Goal: Task Accomplishment & Management: Manage account settings

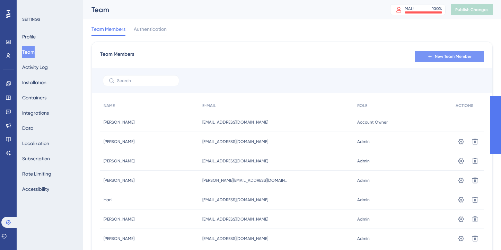
click at [432, 58] on icon at bounding box center [430, 57] width 6 height 6
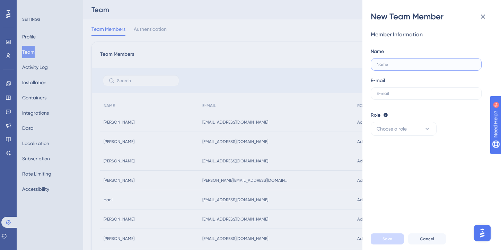
click at [409, 64] on input "text" at bounding box center [425, 64] width 99 height 5
paste input "[PERSON_NAME]"
drag, startPoint x: 396, startPoint y: 64, endPoint x: 455, endPoint y: 64, distance: 58.5
click at [455, 64] on input "[PERSON_NAME]" at bounding box center [425, 64] width 99 height 5
type input "Anastasija"
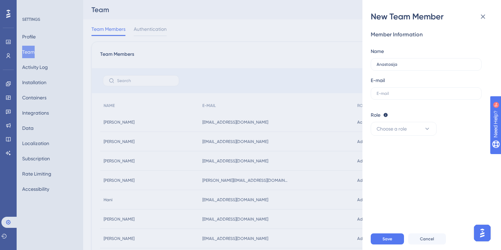
click at [394, 87] on div "E-mail" at bounding box center [426, 88] width 111 height 24
click at [389, 92] on input "text" at bounding box center [425, 93] width 99 height 5
paste input "[EMAIL_ADDRESS][DOMAIN_NAME]"
type input "[EMAIL_ADDRESS][DOMAIN_NAME]"
click at [403, 127] on span "Choose a role" at bounding box center [391, 129] width 30 height 8
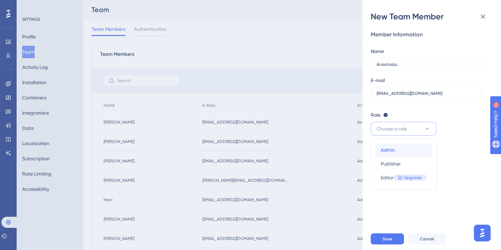
click at [396, 148] on div "Admin Admin" at bounding box center [404, 150] width 46 height 14
click at [386, 237] on span "Save" at bounding box center [387, 239] width 10 height 6
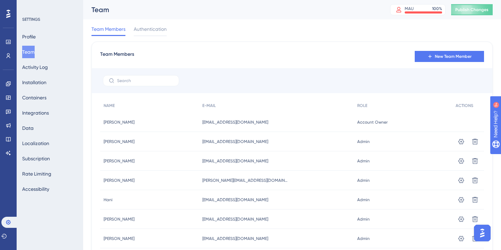
click at [10, 11] on icon at bounding box center [8, 13] width 4 height 9
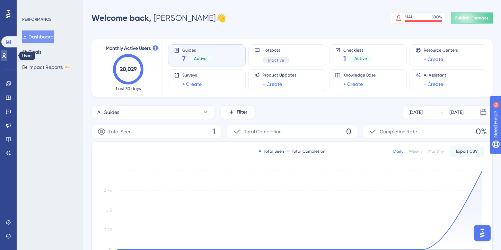
click at [7, 61] on link at bounding box center [4, 55] width 6 height 11
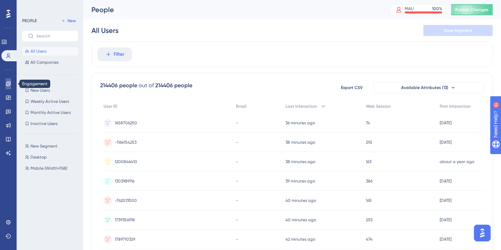
click at [10, 79] on link at bounding box center [9, 83] width 6 height 11
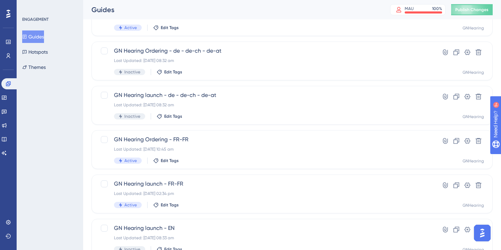
scroll to position [287, 0]
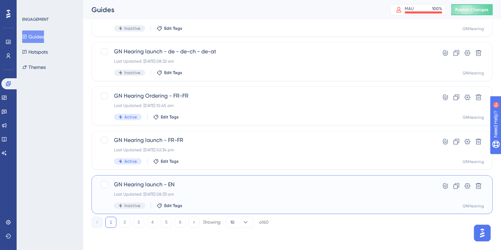
click at [194, 183] on span "GN Hearing launch - EN" at bounding box center [264, 184] width 301 height 8
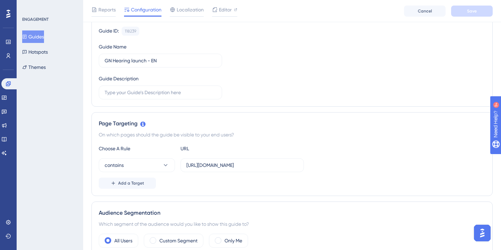
scroll to position [94, 0]
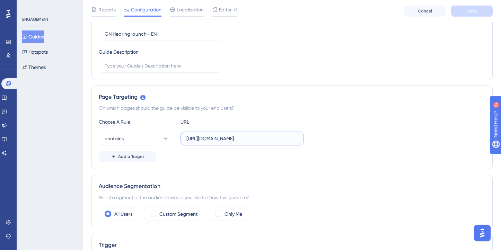
drag, startPoint x: 196, startPoint y: 138, endPoint x: 275, endPoint y: 138, distance: 78.9
click at [275, 138] on input "[URL][DOMAIN_NAME]" at bounding box center [241, 139] width 111 height 8
click at [273, 140] on input "[URL][DOMAIN_NAME]" at bounding box center [241, 139] width 111 height 8
drag, startPoint x: 272, startPoint y: 140, endPoint x: 178, endPoint y: 136, distance: 93.9
click at [178, 136] on div "contains [URL][DOMAIN_NAME]" at bounding box center [201, 139] width 205 height 14
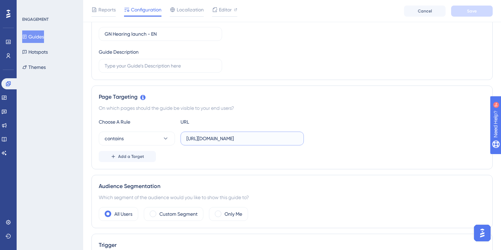
click at [254, 141] on input "[URL][DOMAIN_NAME]" at bounding box center [241, 139] width 111 height 8
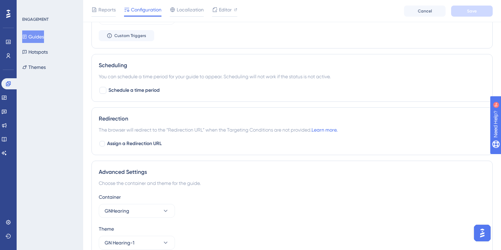
scroll to position [440, 0]
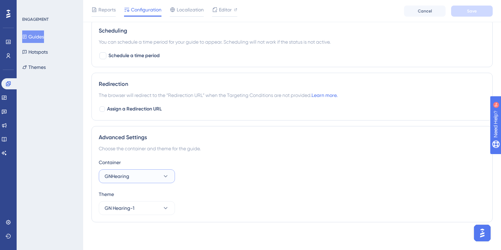
click at [148, 179] on button "GNHearing" at bounding box center [137, 176] width 76 height 14
click at [198, 177] on div "Container GNHearing Default Default GNHearing GNHearing" at bounding box center [292, 170] width 386 height 25
click at [168, 206] on icon at bounding box center [165, 208] width 7 height 7
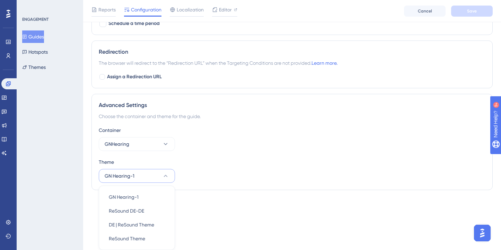
click at [202, 176] on div "Theme GN Hearing-1 GN Hearing-1 GN Hearing-1 ReSound DE-DE ReSound DE-DE DE | R…" at bounding box center [292, 170] width 386 height 25
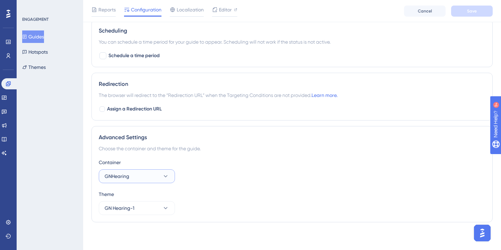
click at [139, 176] on button "GNHearing" at bounding box center [137, 176] width 76 height 14
click at [231, 206] on div "Theme GN Hearing-1" at bounding box center [292, 202] width 386 height 25
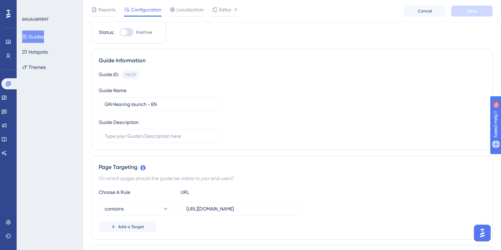
scroll to position [0, 0]
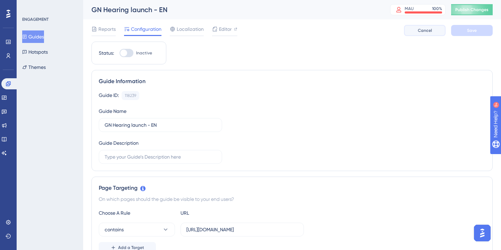
click at [429, 29] on span "Cancel" at bounding box center [425, 31] width 14 height 6
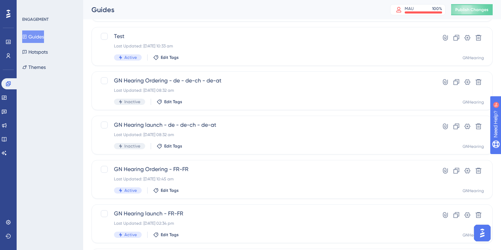
scroll to position [287, 0]
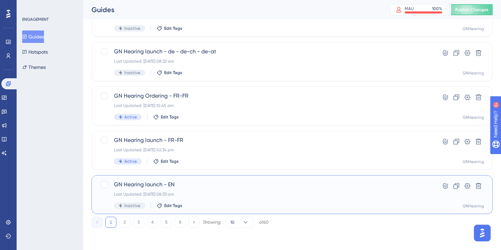
click at [431, 184] on div "GN Hearing launch - EN Last Updated: [DATE] 08:33 am Inactive Edit Tags Hyperli…" at bounding box center [292, 194] width 384 height 28
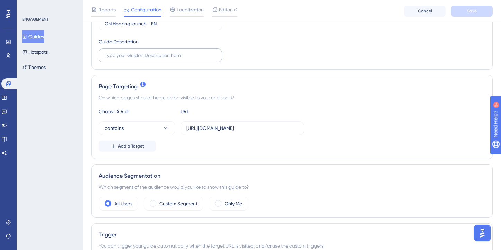
scroll to position [146, 0]
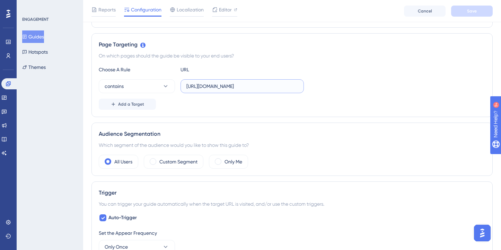
click at [255, 86] on input "[URL][DOMAIN_NAME]" at bounding box center [241, 86] width 111 height 8
click at [305, 47] on div "Page Targeting" at bounding box center [292, 45] width 386 height 8
click at [252, 87] on input "[URL][DOMAIN_NAME]" at bounding box center [241, 86] width 111 height 8
type input "[URL][DOMAIN_NAME]"
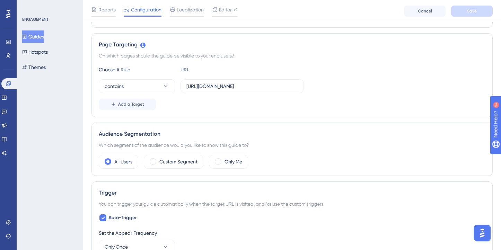
click at [384, 66] on div "Choose A Rule URL" at bounding box center [292, 69] width 386 height 8
click at [230, 11] on span "Editor" at bounding box center [225, 10] width 13 height 8
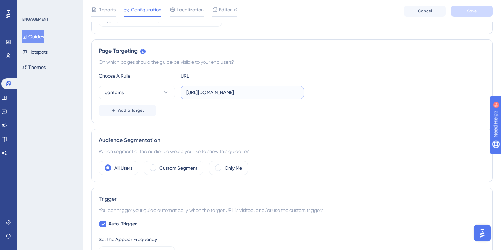
click at [242, 92] on input "[URL][DOMAIN_NAME]" at bounding box center [241, 93] width 111 height 8
click at [320, 45] on div "Page Targeting On which pages should the guide be visible to your end users? Ch…" at bounding box center [291, 81] width 401 height 84
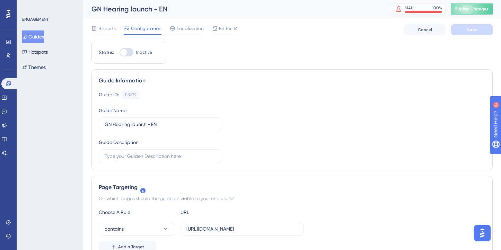
scroll to position [0, 0]
click at [226, 29] on span "Editor" at bounding box center [225, 29] width 13 height 8
click at [223, 28] on span "Editor" at bounding box center [225, 29] width 13 height 8
